Goal: Register for event/course

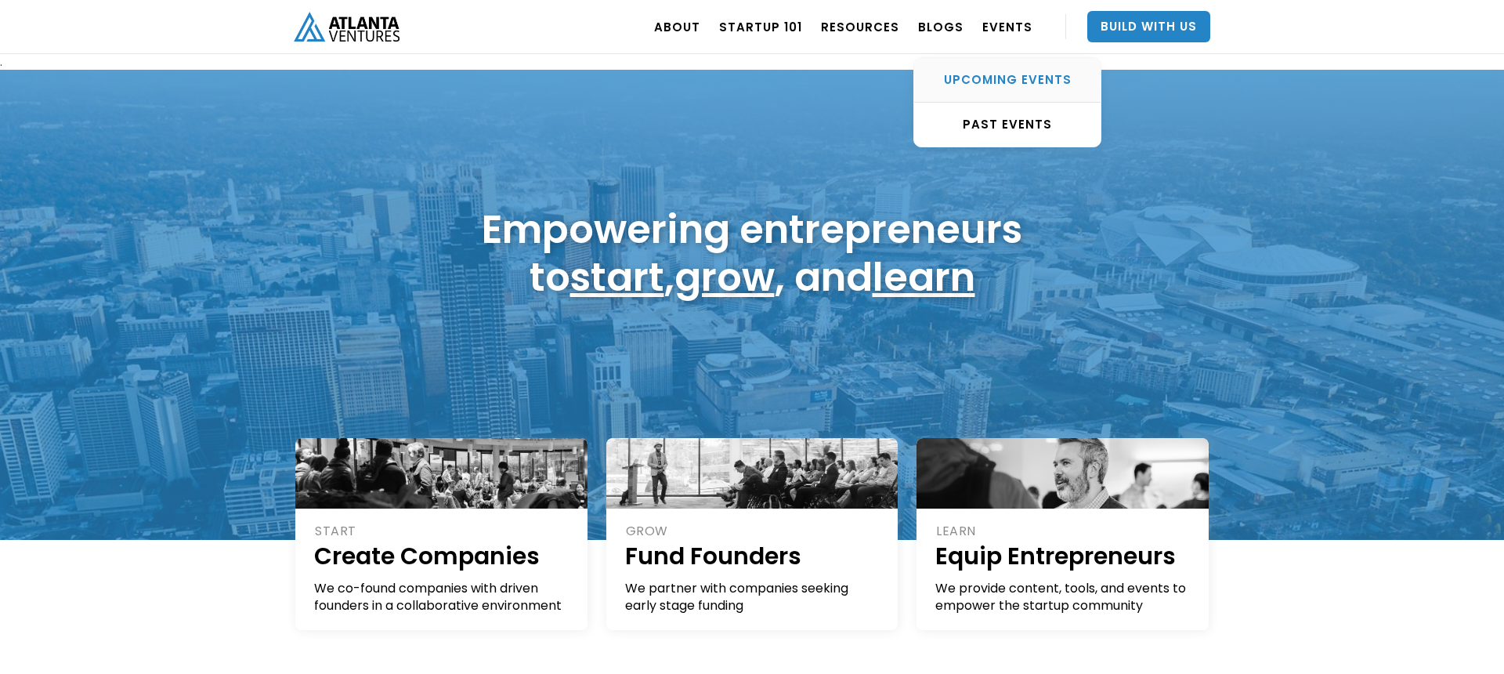
click at [1002, 80] on div "UPCOMING EVENTS" at bounding box center [1007, 80] width 186 height 16
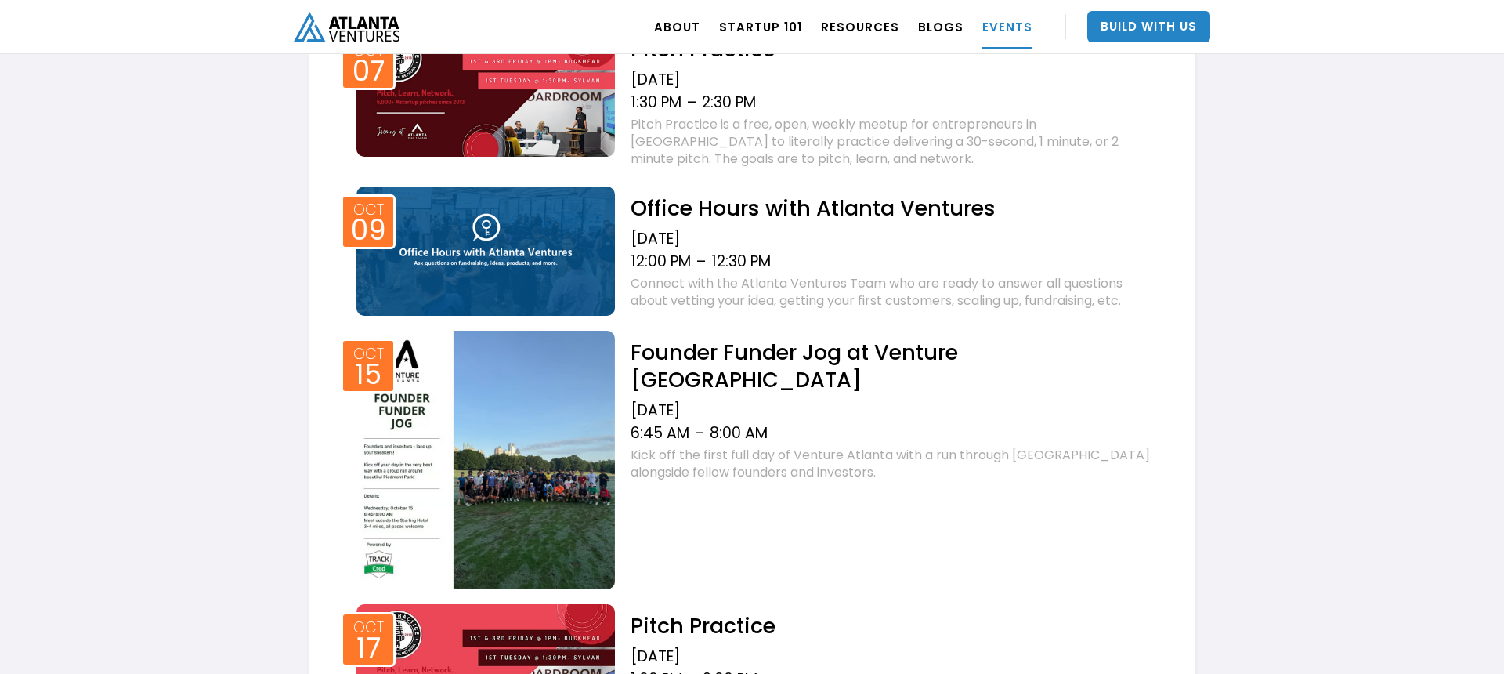
scroll to position [728, 0]
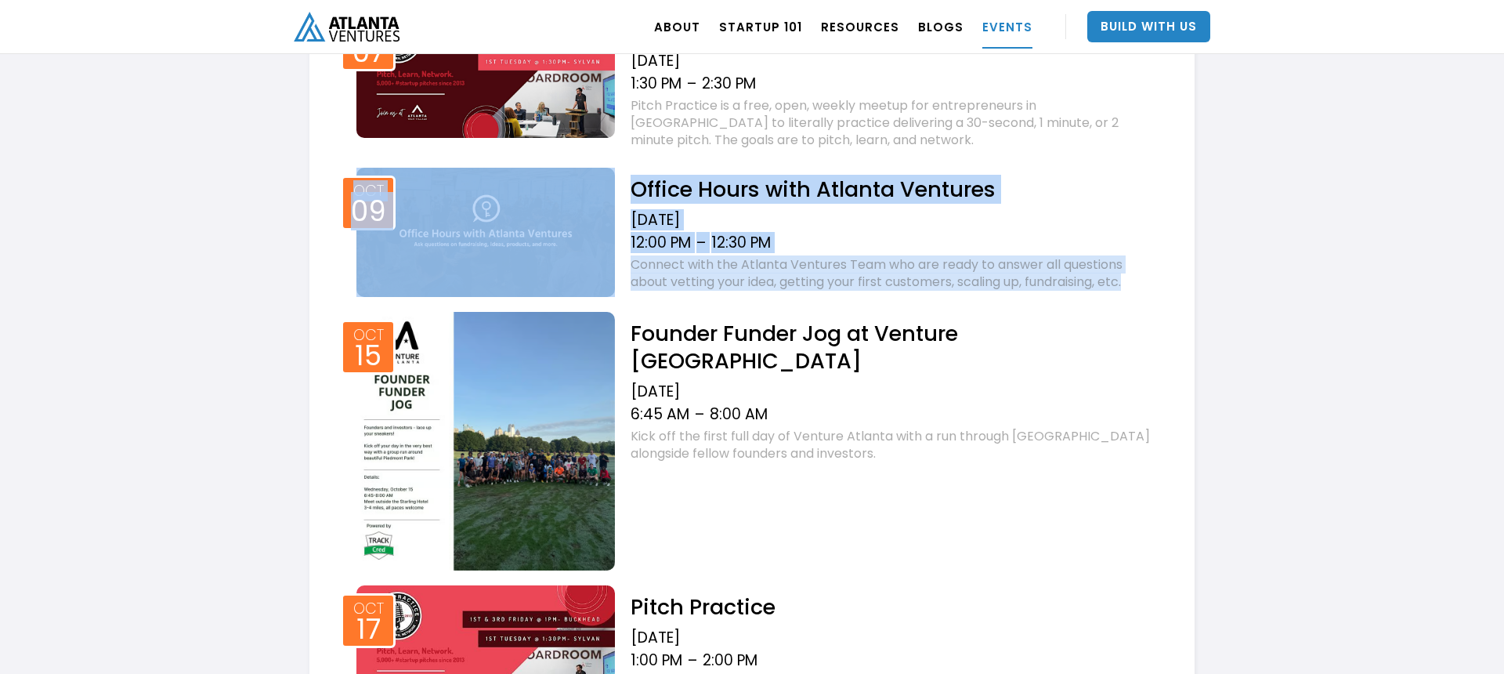
click at [930, 240] on div "12:00 PM – 12:30 PM" at bounding box center [892, 244] width 525 height 23
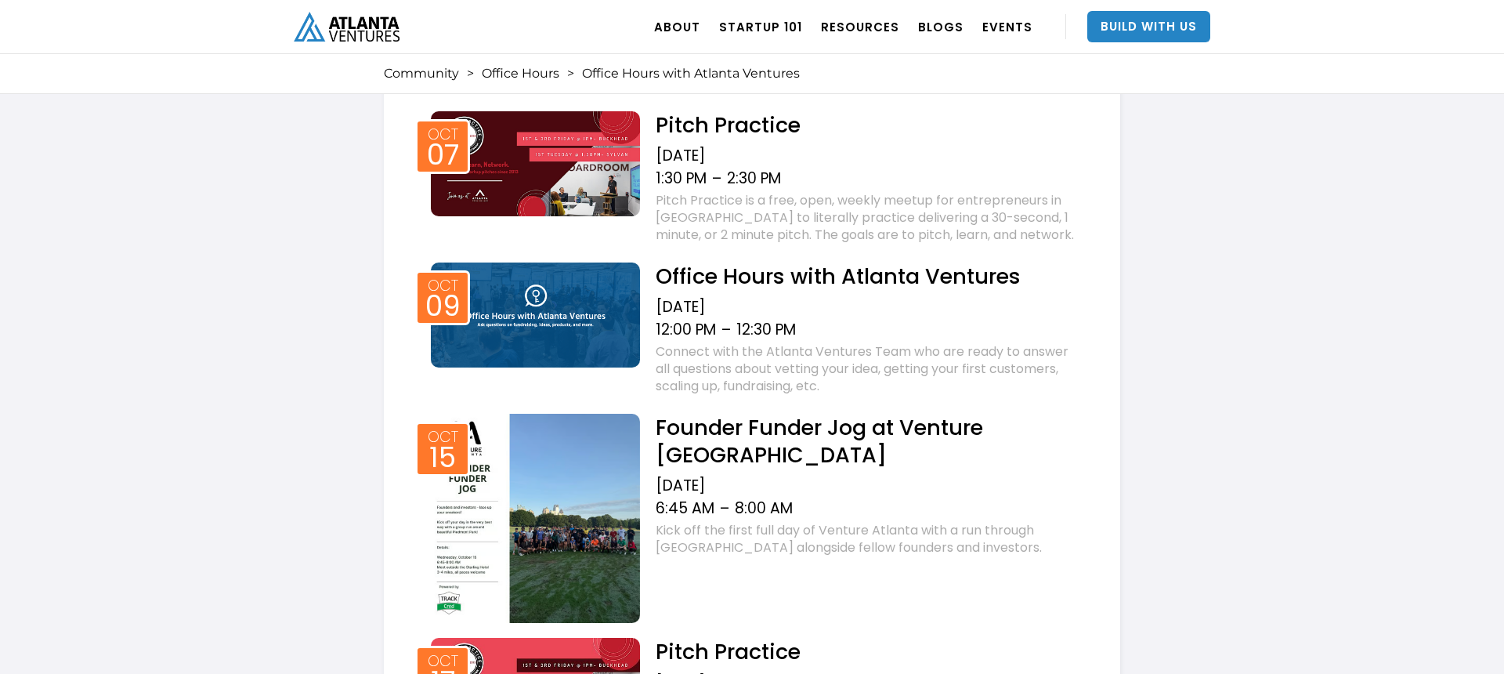
scroll to position [1635, 0]
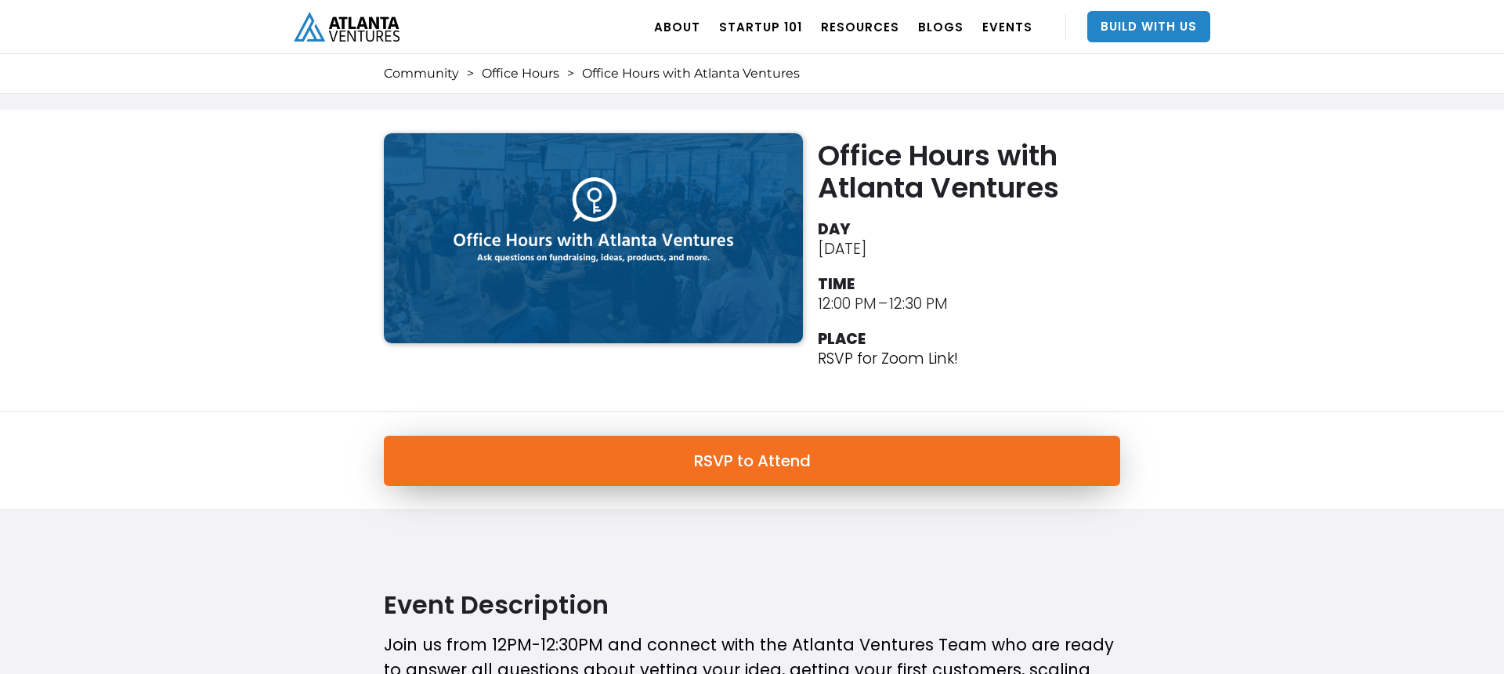
click at [763, 462] on link "RSVP to Attend" at bounding box center [752, 460] width 736 height 50
